Goal: Task Accomplishment & Management: Manage account settings

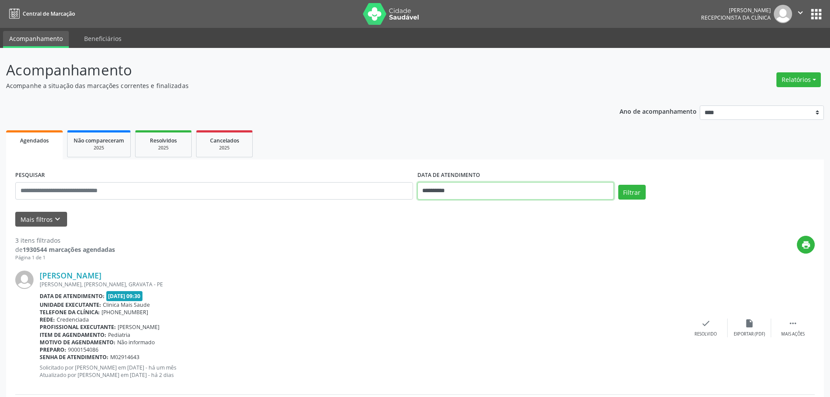
click at [462, 188] on input "**********" at bounding box center [515, 190] width 196 height 17
click at [447, 312] on span "29" at bounding box center [445, 306] width 17 height 17
click at [635, 201] on div "Filtrar" at bounding box center [716, 195] width 201 height 21
click at [634, 199] on button "Filtrar" at bounding box center [631, 192] width 27 height 15
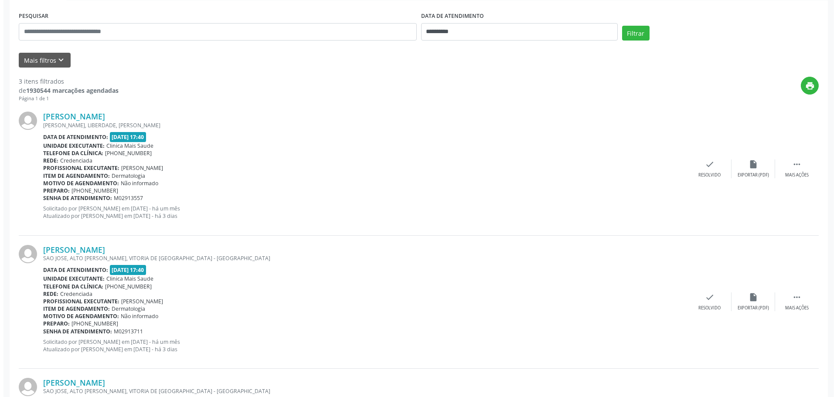
scroll to position [261, 0]
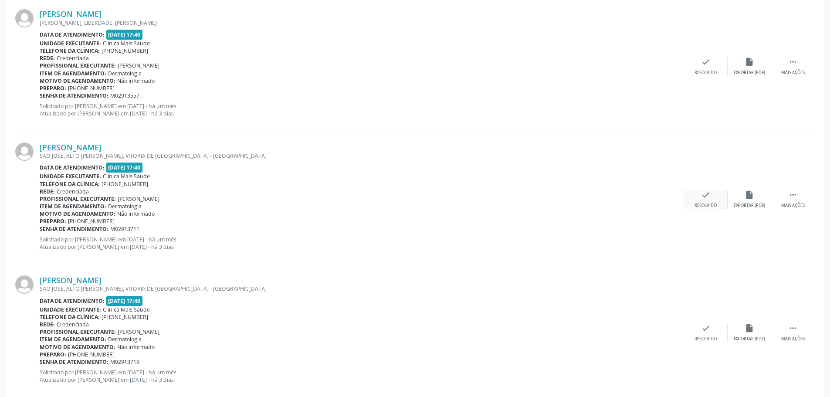
click at [712, 195] on div "check Resolvido" at bounding box center [706, 199] width 44 height 19
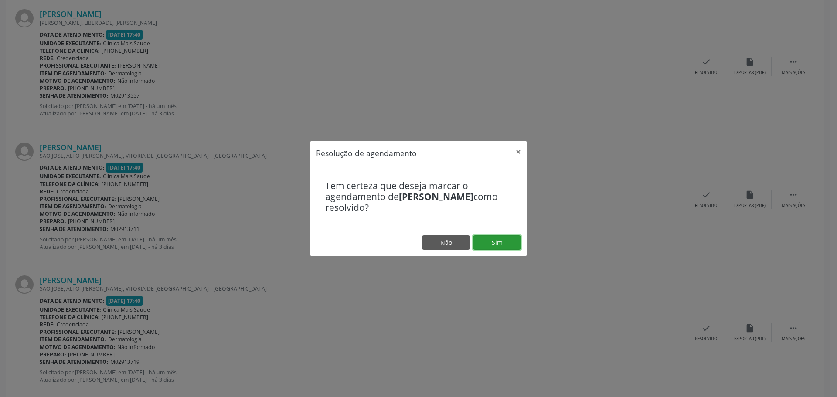
click at [515, 239] on button "Sim" at bounding box center [497, 242] width 48 height 15
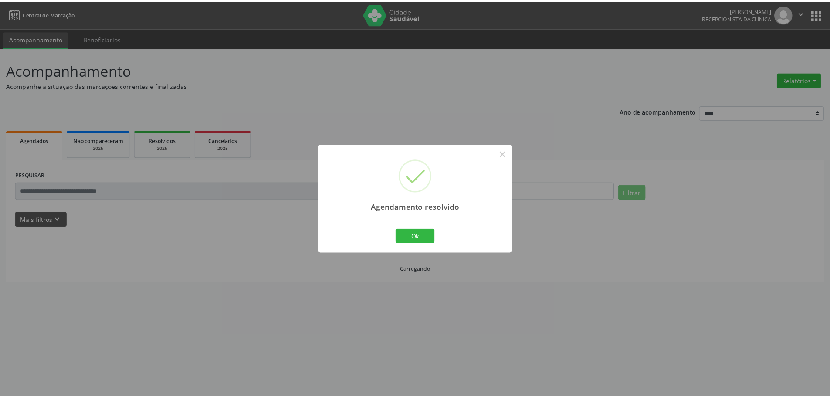
scroll to position [0, 0]
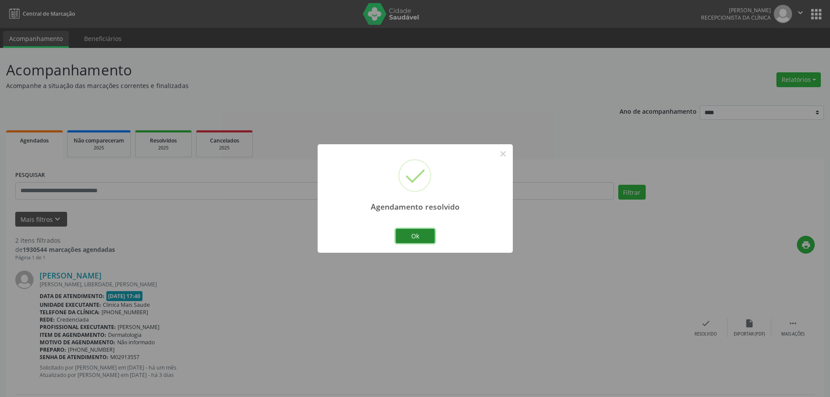
click at [422, 234] on button "Ok" at bounding box center [415, 236] width 39 height 15
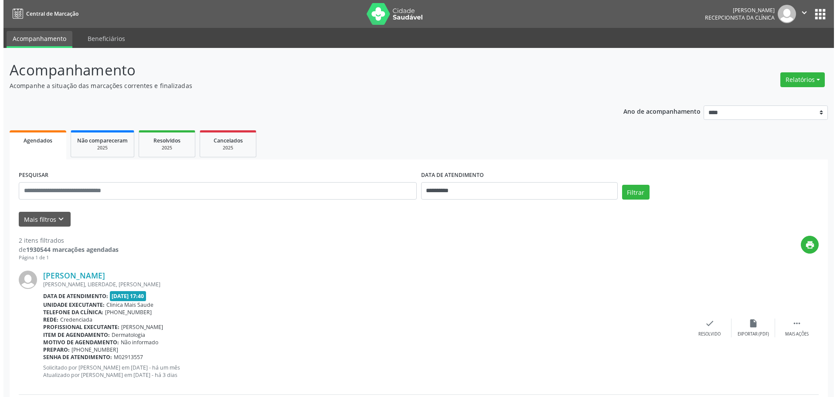
scroll to position [146, 0]
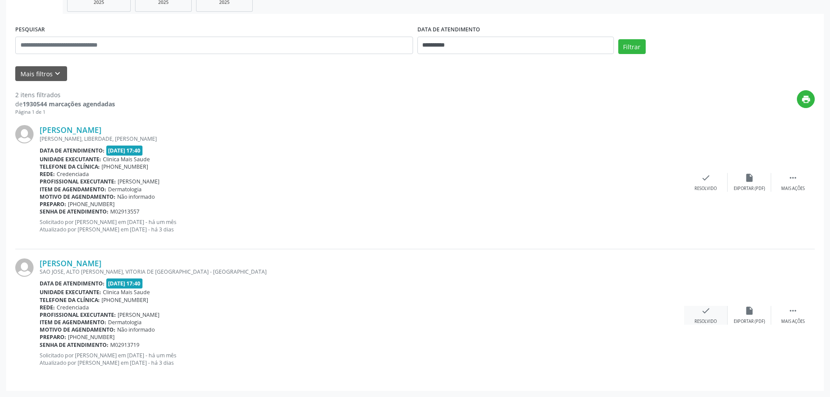
click at [701, 323] on div "Resolvido" at bounding box center [705, 321] width 22 height 6
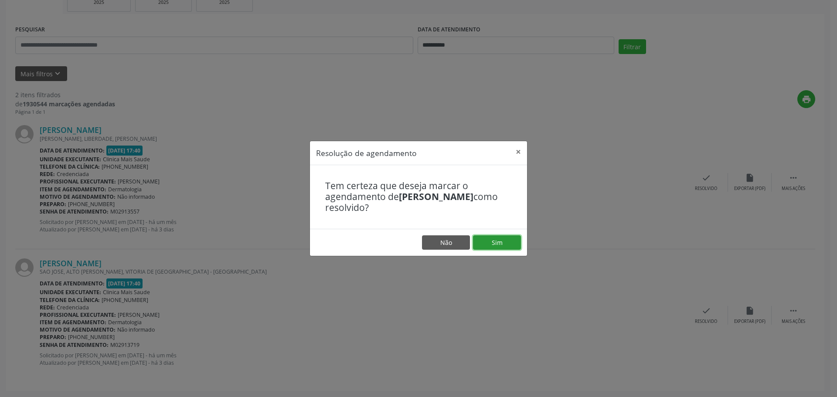
click at [498, 245] on button "Sim" at bounding box center [497, 242] width 48 height 15
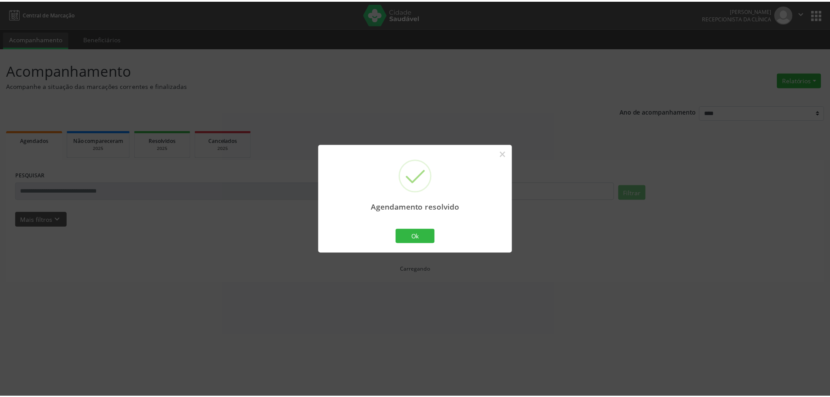
scroll to position [0, 0]
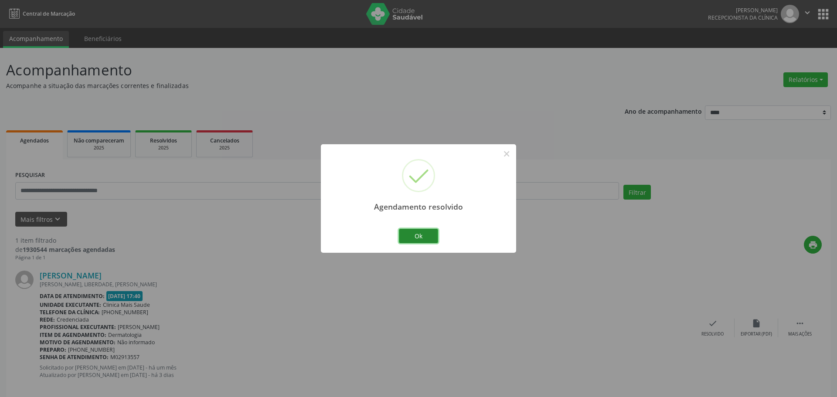
click at [422, 231] on button "Ok" at bounding box center [418, 236] width 39 height 15
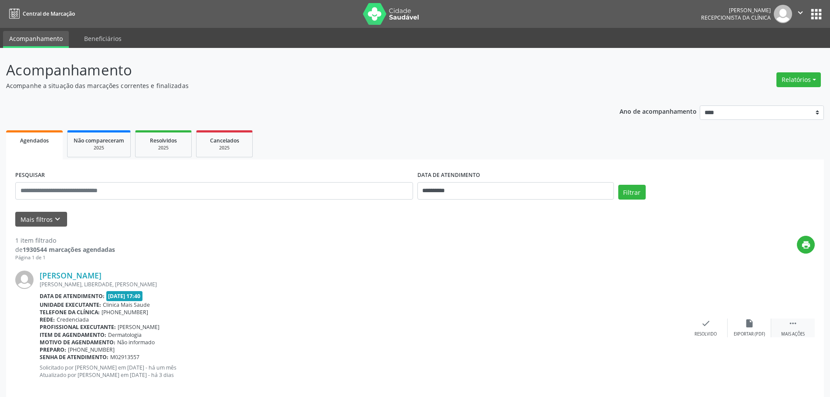
click at [804, 327] on div " Mais ações" at bounding box center [793, 327] width 44 height 19
click at [739, 326] on div "alarm_off Não compareceu" at bounding box center [750, 327] width 44 height 19
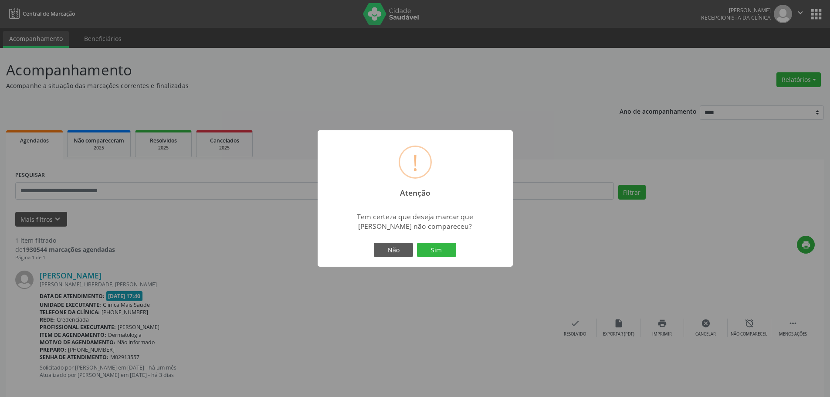
click at [454, 241] on div "Não Sim" at bounding box center [415, 250] width 86 height 18
click at [450, 248] on button "Sim" at bounding box center [436, 250] width 39 height 15
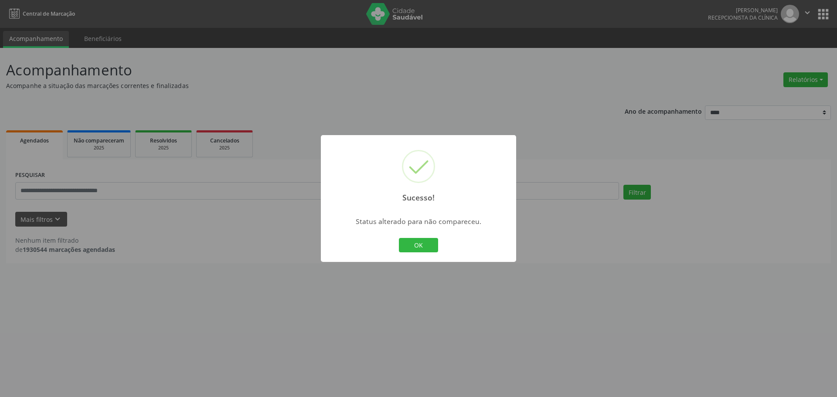
click at [415, 233] on div "Sucesso! × Status alterado para não compareceu. OK Cancel" at bounding box center [418, 198] width 195 height 127
click at [419, 243] on button "OK" at bounding box center [418, 245] width 39 height 15
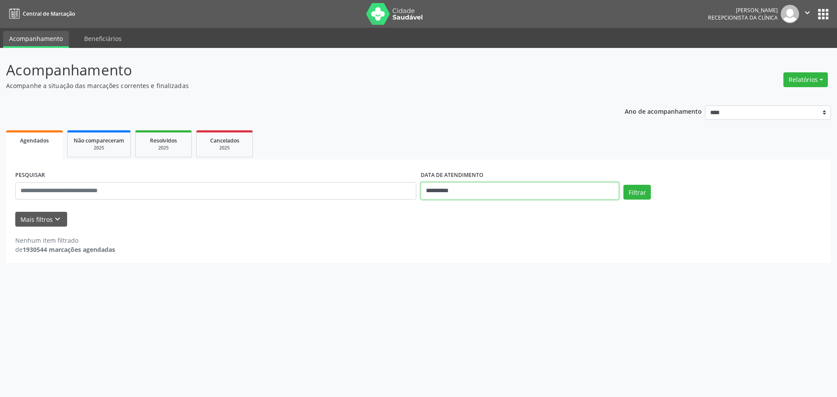
click at [533, 185] on input "**********" at bounding box center [519, 190] width 198 height 17
click at [471, 300] on span "30" at bounding box center [465, 306] width 17 height 17
type input "**********"
click at [640, 190] on button "Filtrar" at bounding box center [636, 192] width 27 height 15
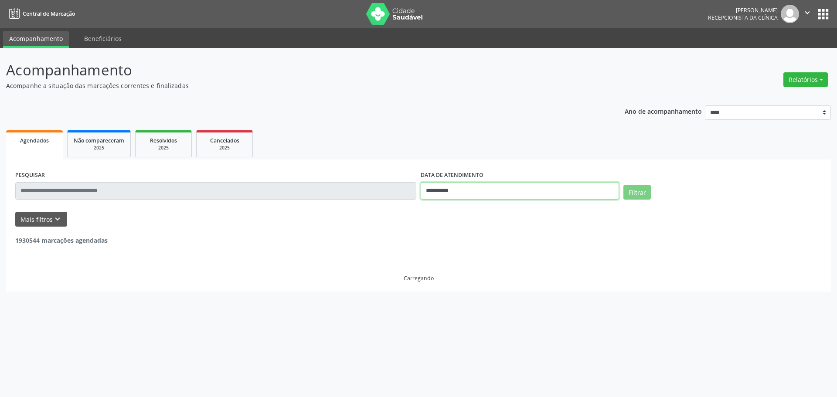
click at [497, 195] on body "**********" at bounding box center [418, 198] width 837 height 397
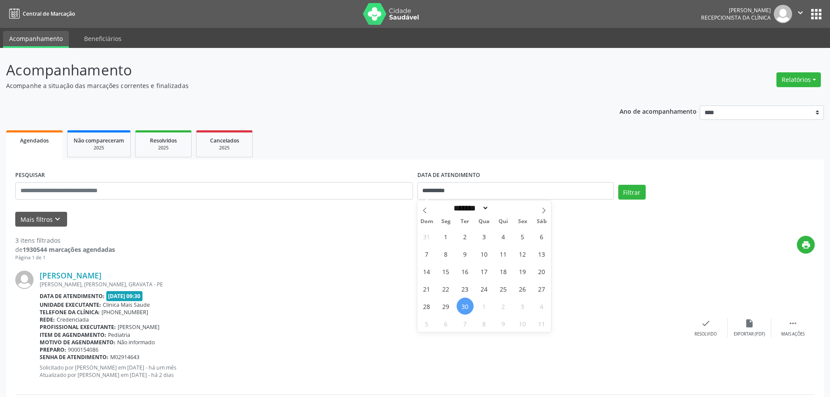
click at [353, 291] on div "Data de atendimento: [DATE] 09:30" at bounding box center [362, 296] width 644 height 10
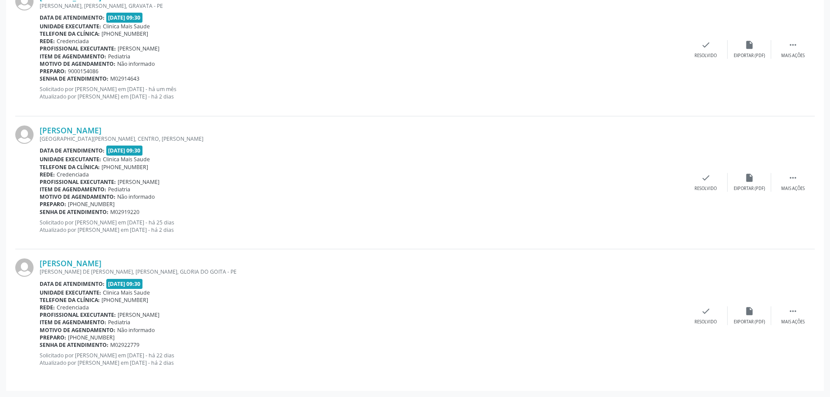
scroll to position [104, 0]
